Goal: Task Accomplishment & Management: Complete application form

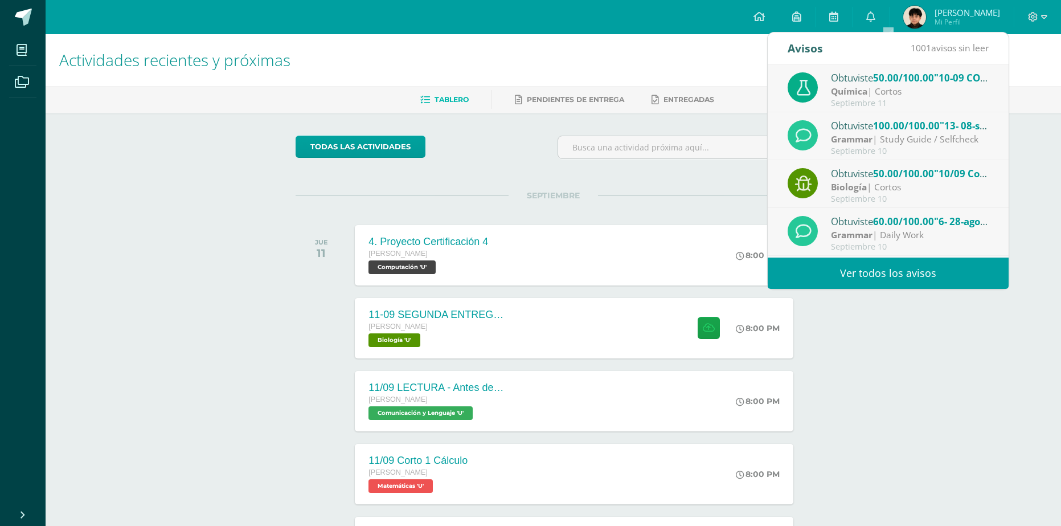
click at [1023, 84] on h1 "Actividades recientes y próximas" at bounding box center [553, 60] width 988 height 52
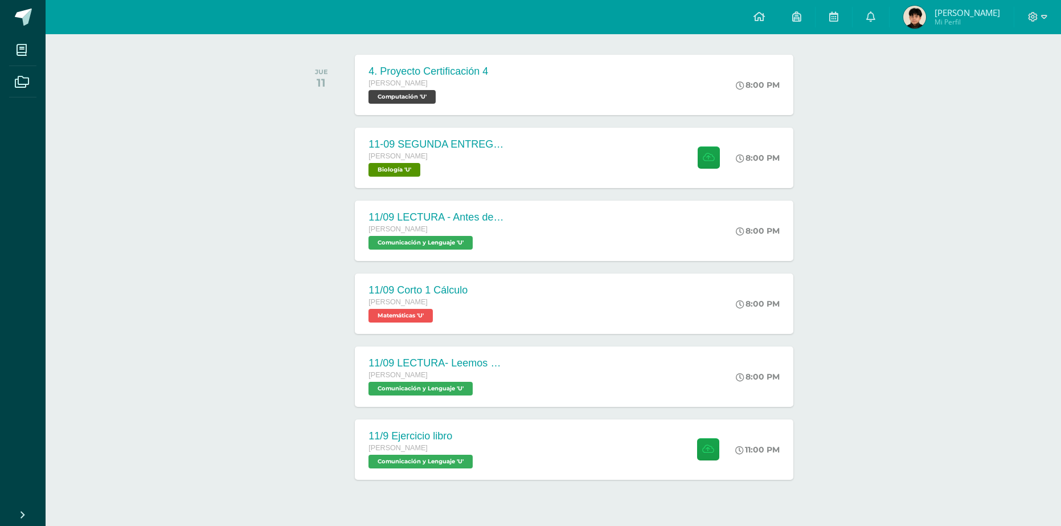
scroll to position [196, 0]
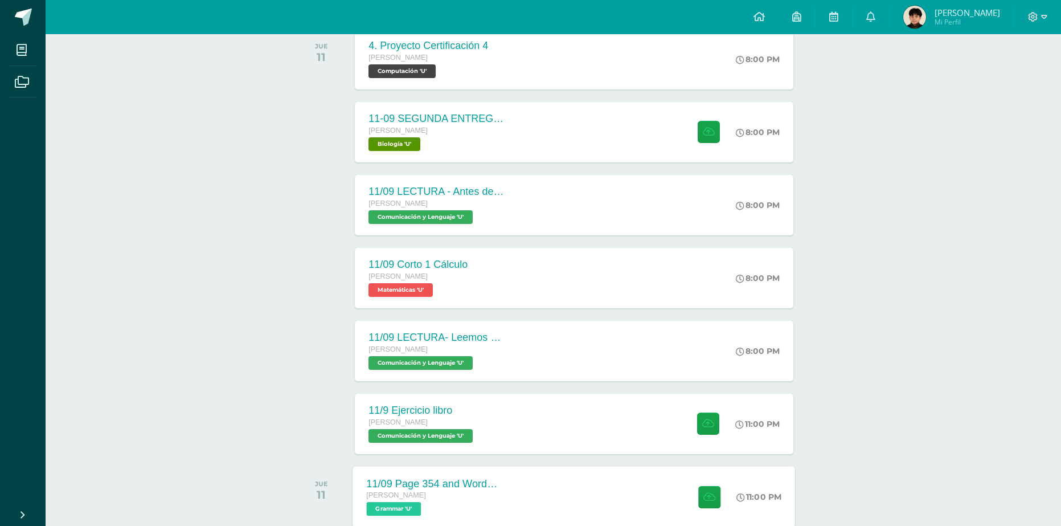
click at [563, 484] on div "11/09 Page 354 and Wordwall [PERSON_NAME] Grammar 'U' 11:00 PM [DATE] Page 354 …" at bounding box center [574, 496] width 443 height 61
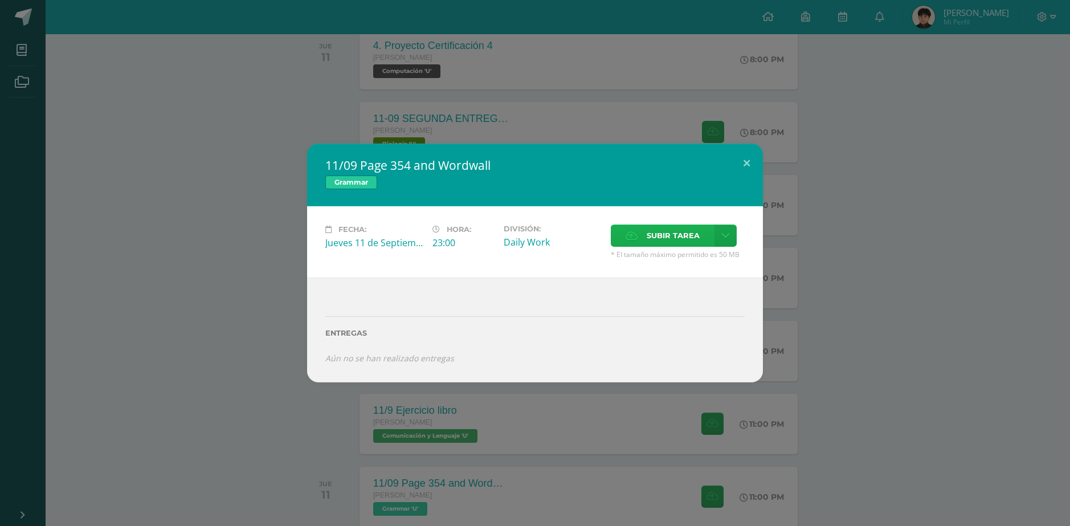
click at [637, 227] on label "Subir tarea" at bounding box center [663, 235] width 104 height 22
click at [0, 0] on input "Subir tarea" at bounding box center [0, 0] width 0 height 0
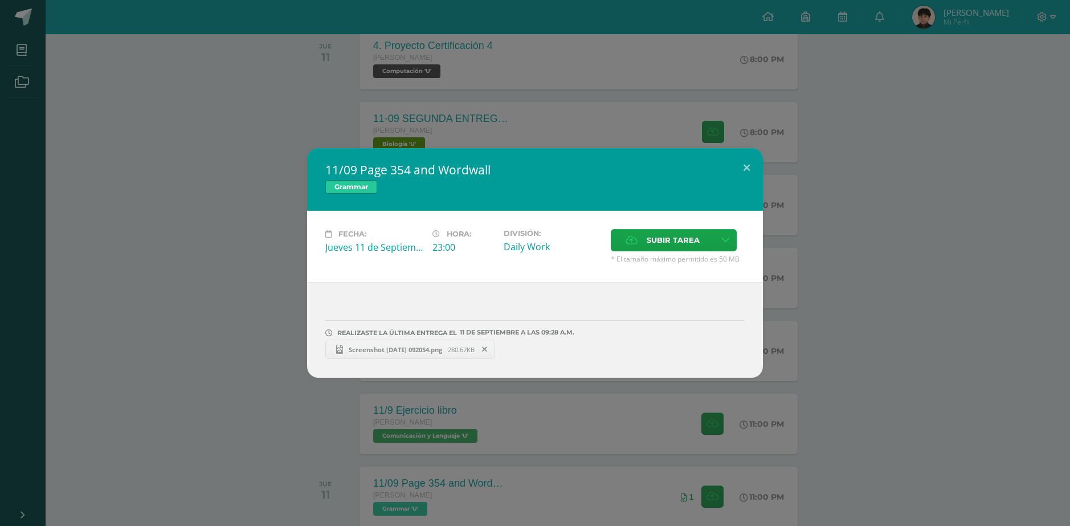
click at [378, 349] on span "Screenshot [DATE] 092054.png" at bounding box center [395, 349] width 105 height 9
click at [739, 182] on div "11/09 Page 354 and Wordwall Grammar Fecha: Jueves 11 de Septiembre Hora: 23:00 …" at bounding box center [535, 263] width 456 height 230
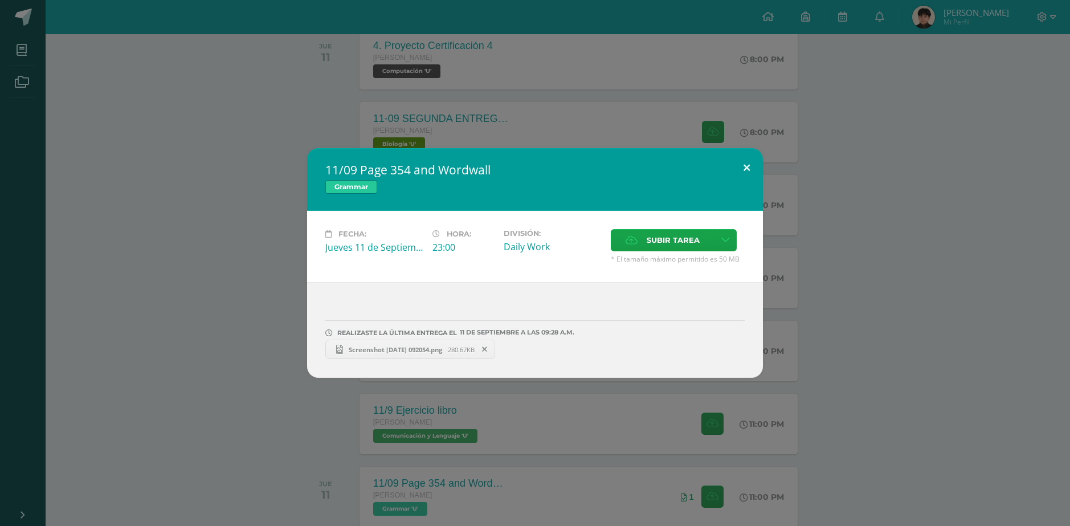
click at [739, 174] on button at bounding box center [746, 167] width 32 height 39
